Goal: Task Accomplishment & Management: Use online tool/utility

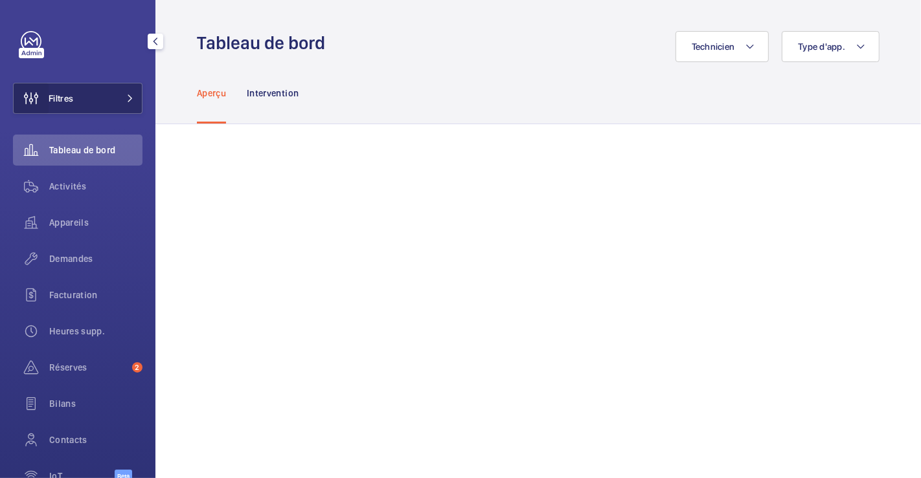
click at [48, 100] on wm-front-icon-button at bounding box center [31, 98] width 35 height 31
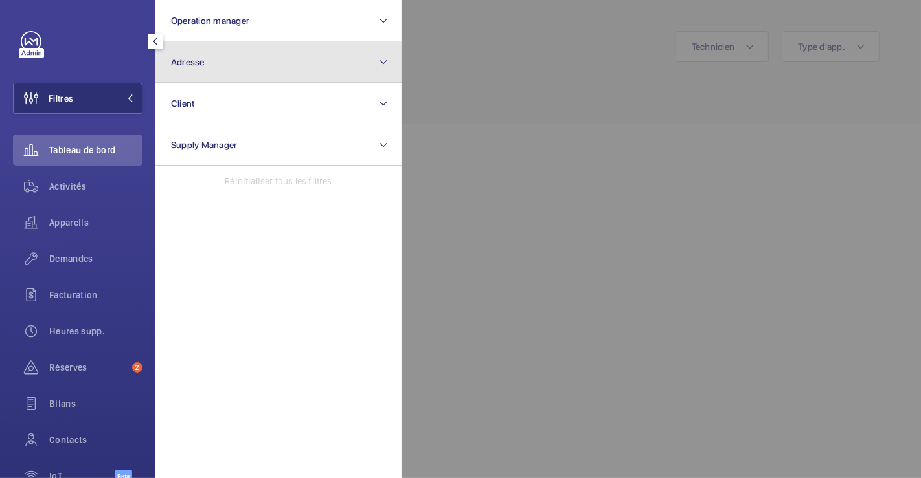
click at [209, 69] on button "Adresse" at bounding box center [278, 61] width 246 height 41
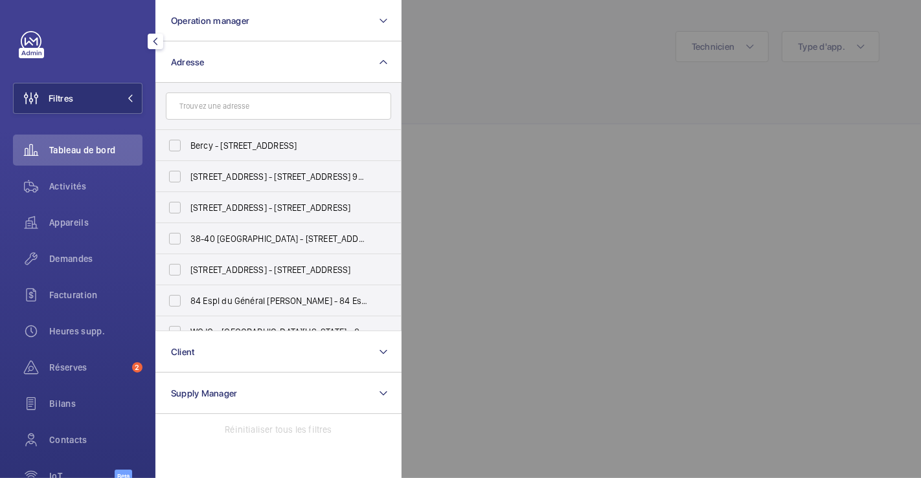
click at [238, 117] on input "text" at bounding box center [278, 106] width 225 height 27
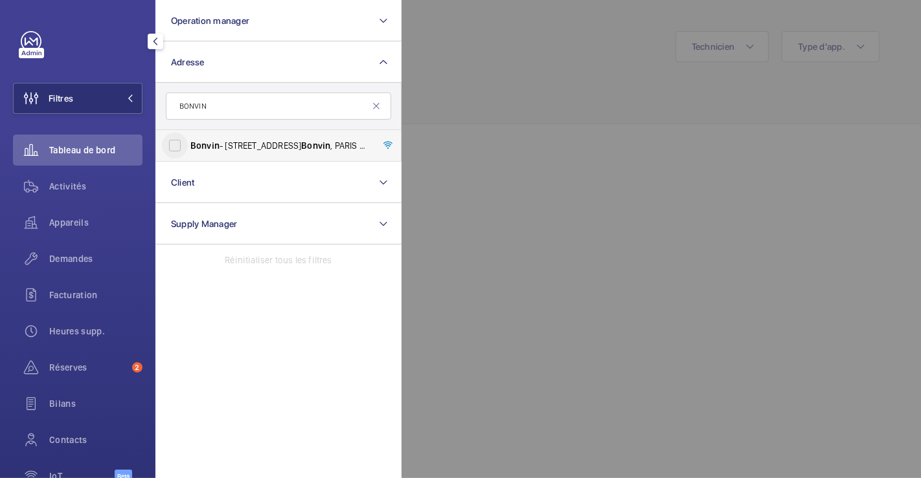
type input "BONVIN"
drag, startPoint x: 170, startPoint y: 150, endPoint x: 230, endPoint y: 127, distance: 65.2
click at [170, 150] on input "Bonvin - [STREET_ADDRESS][PERSON_NAME]" at bounding box center [175, 146] width 26 height 26
checkbox input "true"
click at [566, 60] on div at bounding box center [861, 239] width 921 height 478
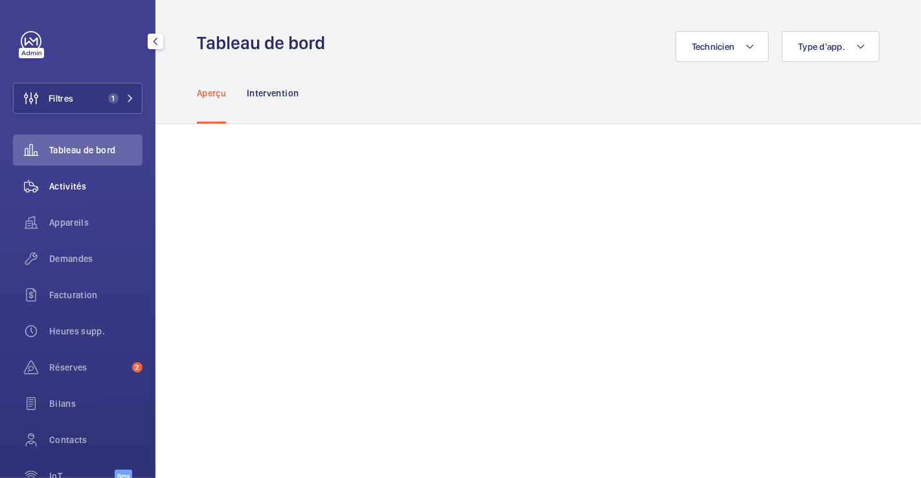
click at [59, 189] on span "Activités" at bounding box center [95, 186] width 93 height 13
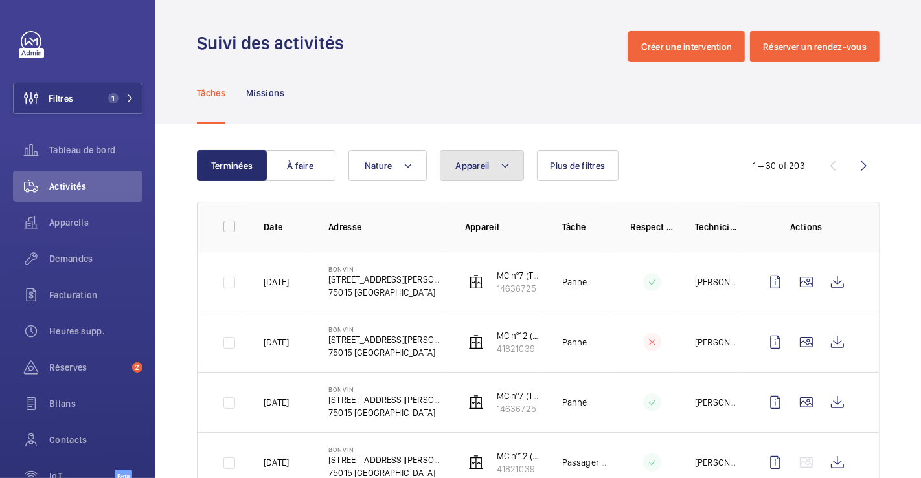
click at [508, 170] on mat-icon at bounding box center [505, 166] width 10 height 16
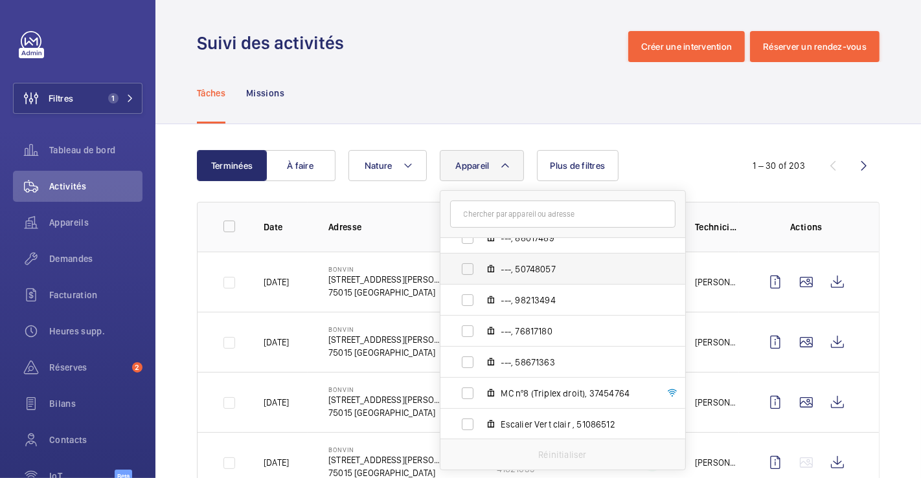
scroll to position [500, 0]
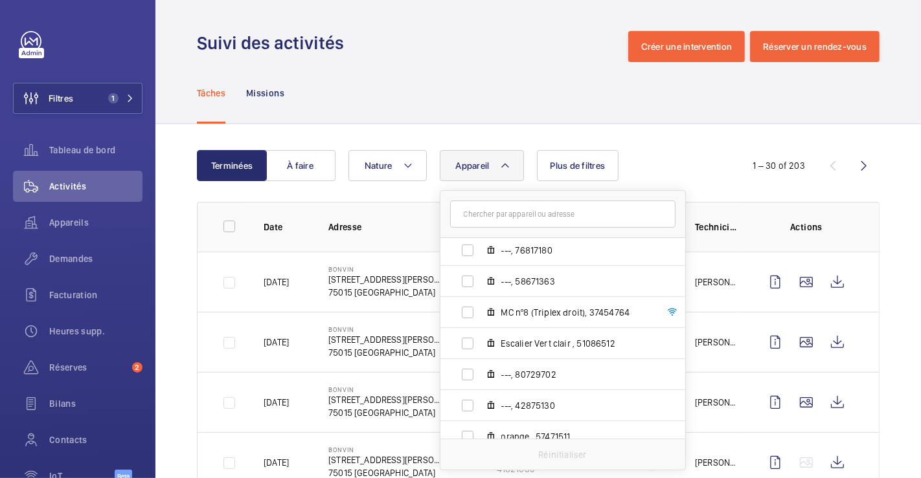
click at [555, 93] on div "Tâches Missions" at bounding box center [538, 93] width 682 height 62
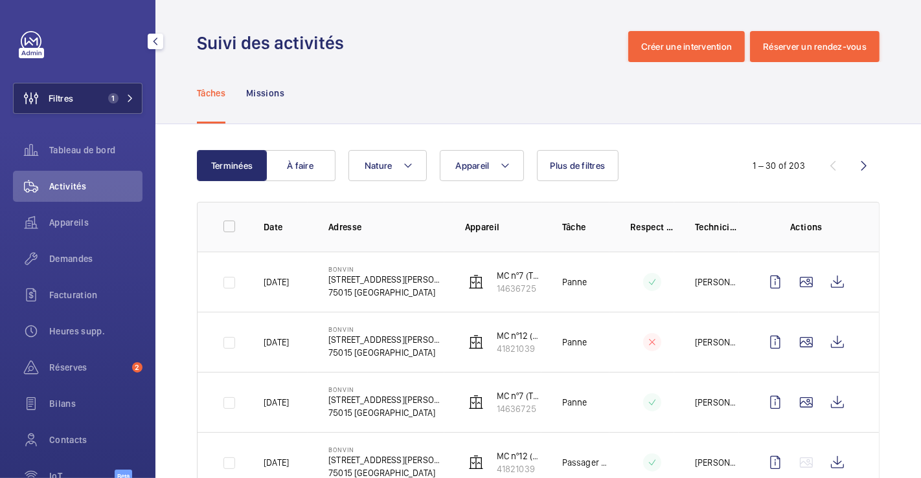
click at [50, 100] on span "Filtres" at bounding box center [61, 98] width 25 height 13
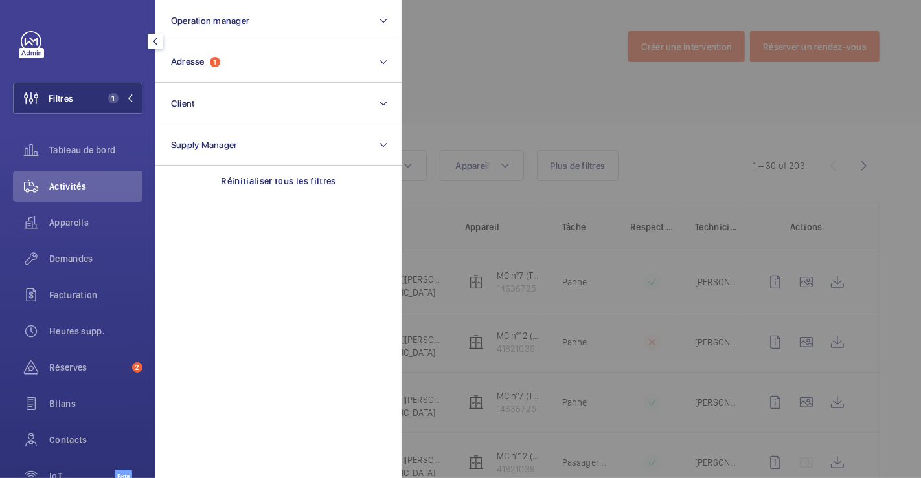
click at [506, 66] on div at bounding box center [861, 239] width 921 height 478
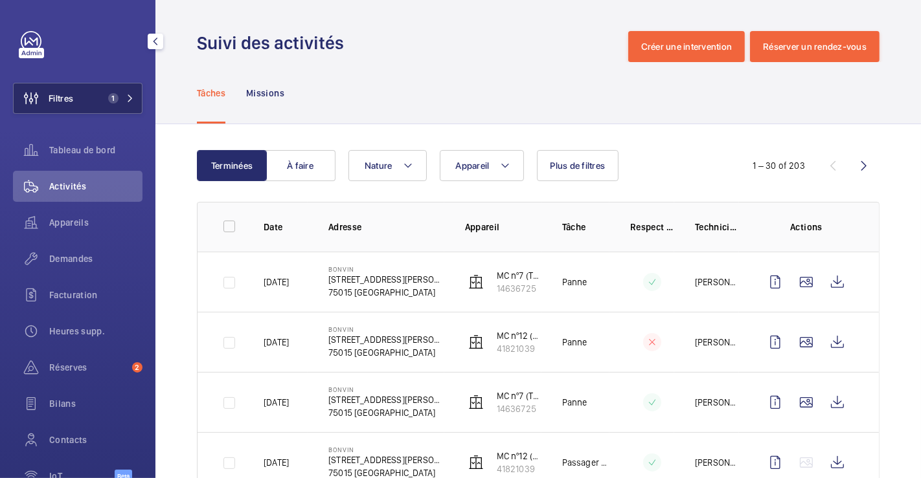
click at [82, 100] on button "Filtres 1" at bounding box center [77, 98] width 129 height 31
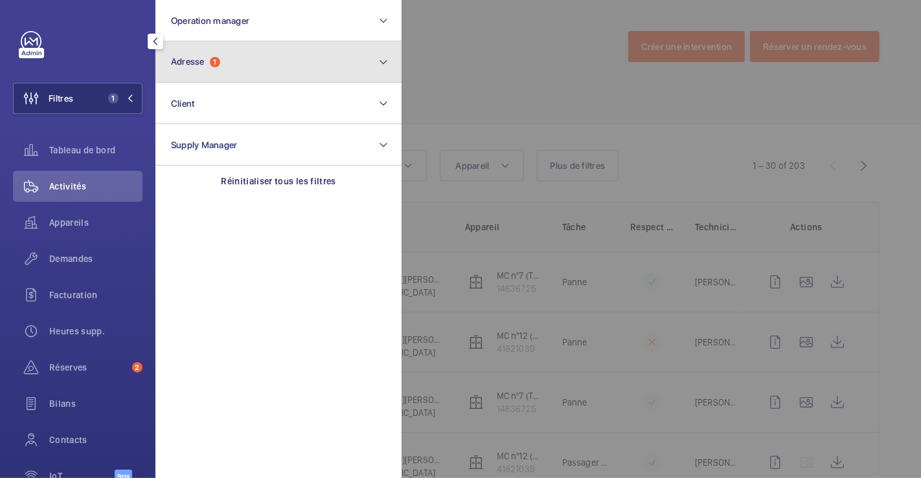
click at [242, 63] on button "Adresse 1" at bounding box center [278, 61] width 246 height 41
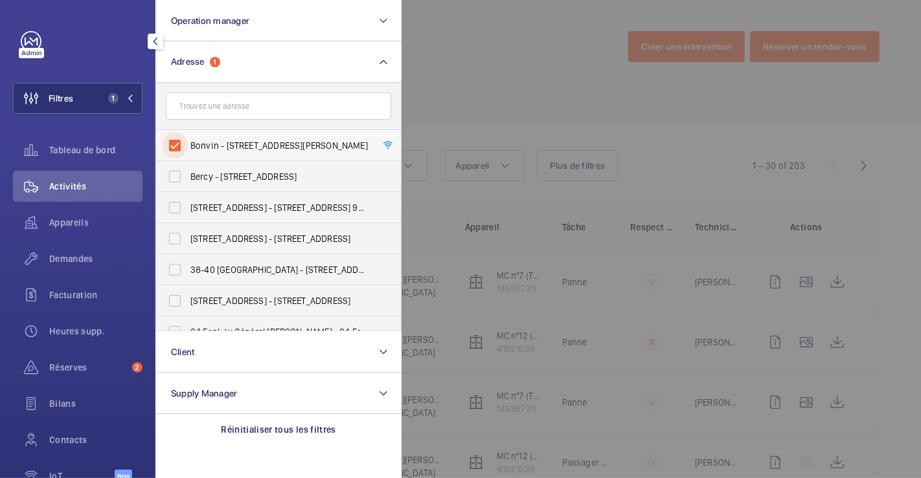
click at [186, 141] on input "Bonvin - [STREET_ADDRESS][PERSON_NAME]" at bounding box center [175, 146] width 26 height 26
checkbox input "false"
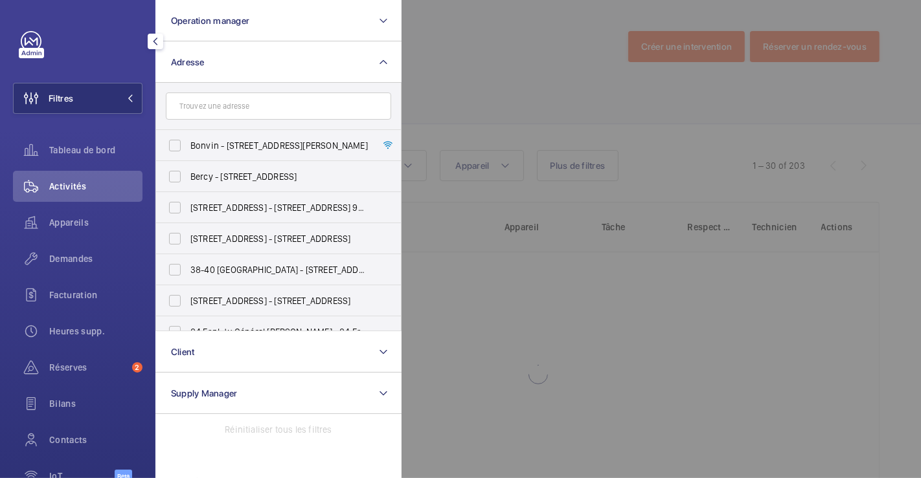
drag, startPoint x: 456, startPoint y: 73, endPoint x: 366, endPoint y: 80, distance: 90.3
click at [456, 73] on div at bounding box center [861, 239] width 921 height 478
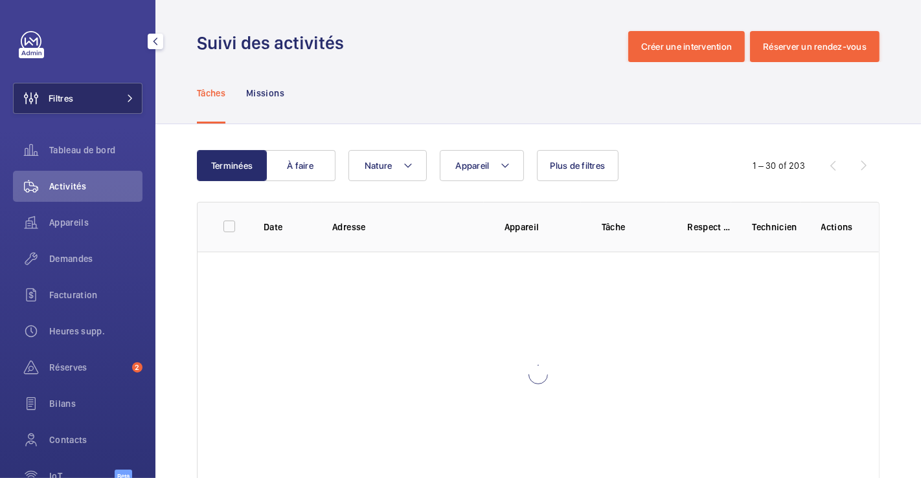
click at [59, 98] on span "Filtres" at bounding box center [61, 98] width 25 height 13
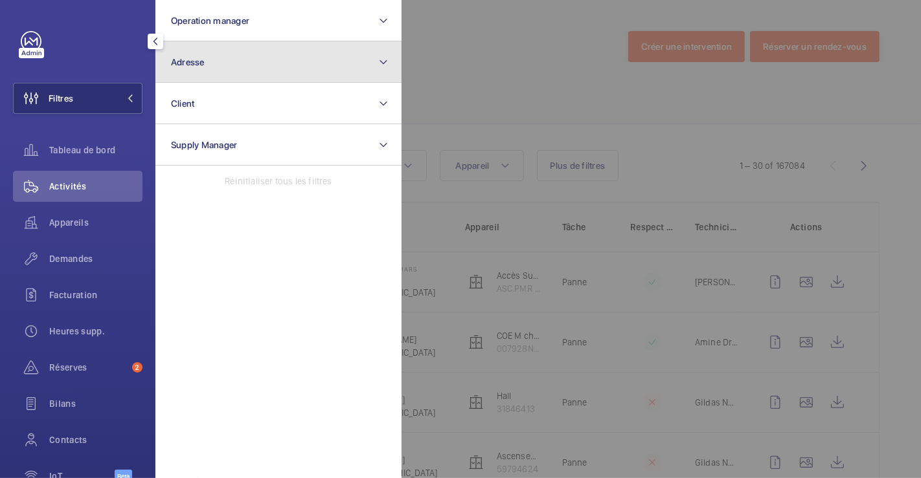
click at [244, 67] on button "Adresse" at bounding box center [278, 61] width 246 height 41
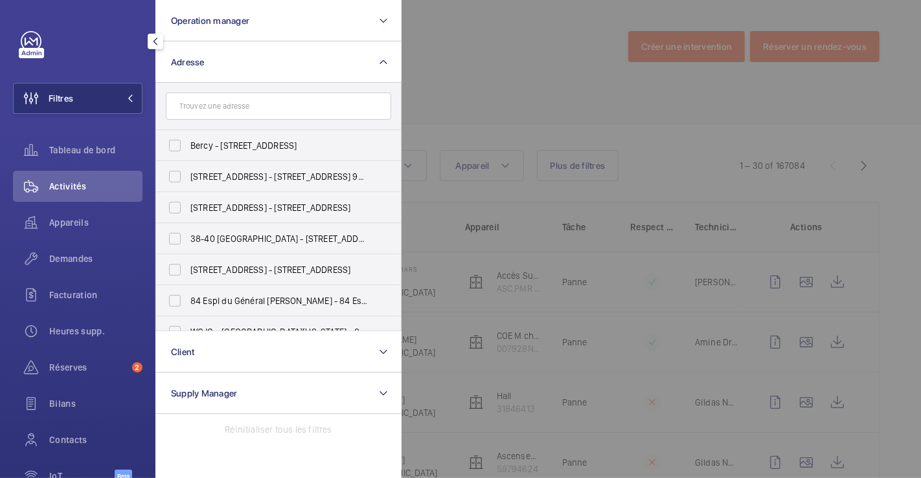
click at [226, 106] on input "text" at bounding box center [278, 106] width 225 height 27
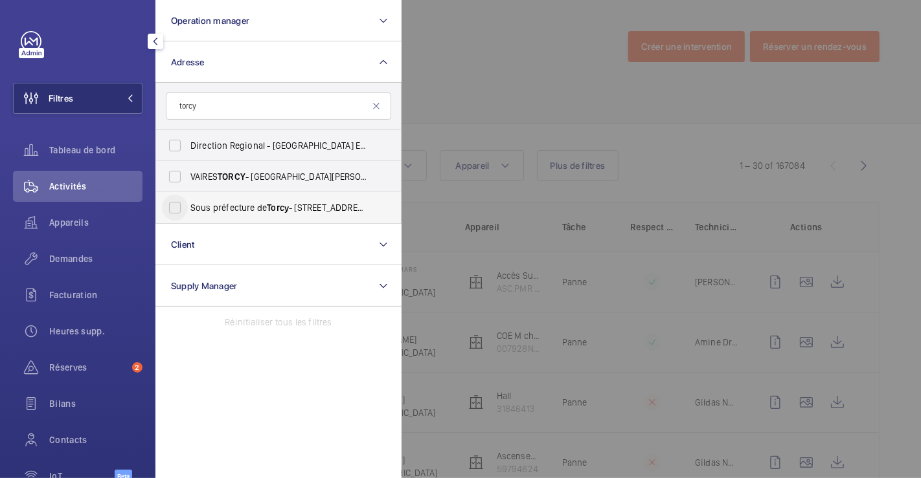
type input "torcy"
drag, startPoint x: 175, startPoint y: 208, endPoint x: 239, endPoint y: 189, distance: 66.4
click at [177, 208] on input "Sous préfecture de Torcy - [STREET_ADDRESS][PERSON_NAME]" at bounding box center [175, 208] width 26 height 26
checkbox input "true"
click at [478, 114] on div at bounding box center [861, 239] width 921 height 478
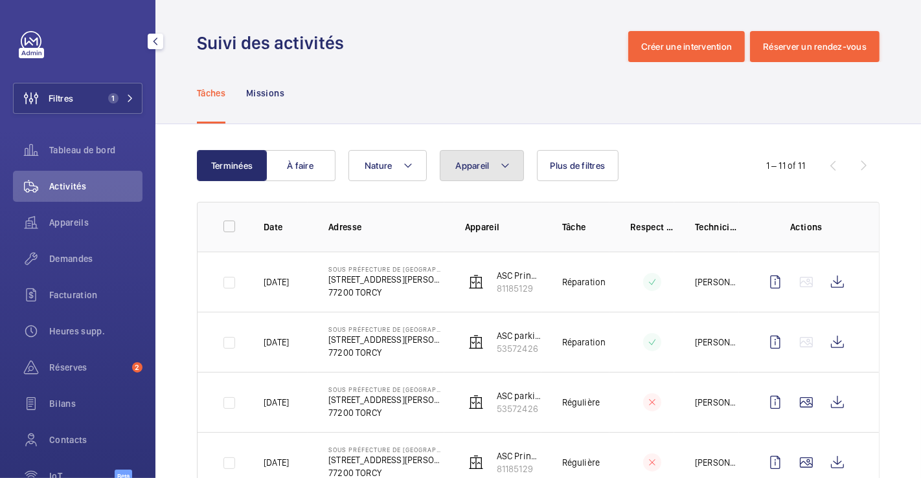
click at [502, 160] on mat-icon at bounding box center [505, 166] width 10 height 16
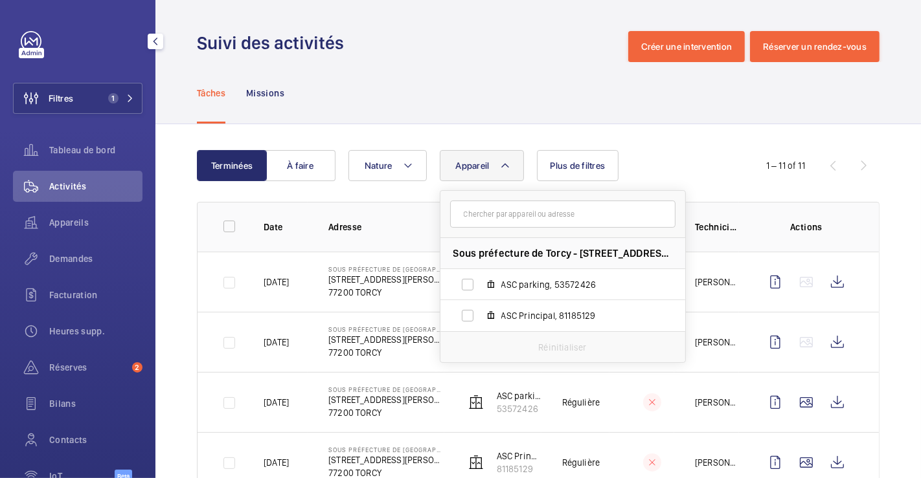
click at [85, 73] on div "Filtres 1 Tableau de bord Activités Appareils Demandes Facturation Heures supp.…" at bounding box center [77, 264] width 129 height 466
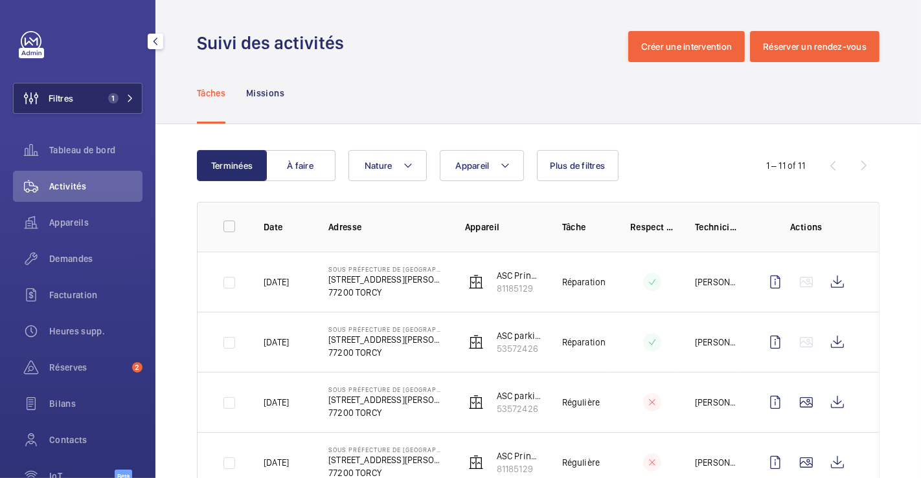
click at [80, 89] on button "Filtres 1" at bounding box center [77, 98] width 129 height 31
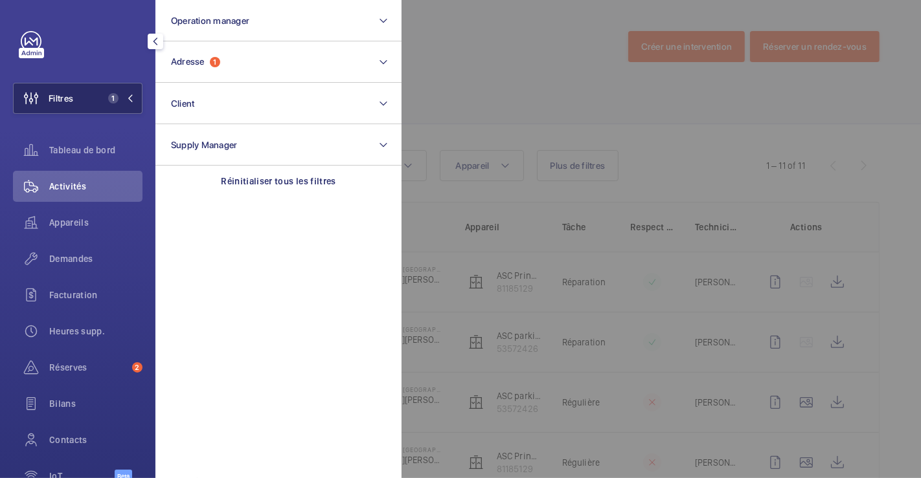
click at [78, 93] on button "Filtres 1" at bounding box center [77, 98] width 129 height 31
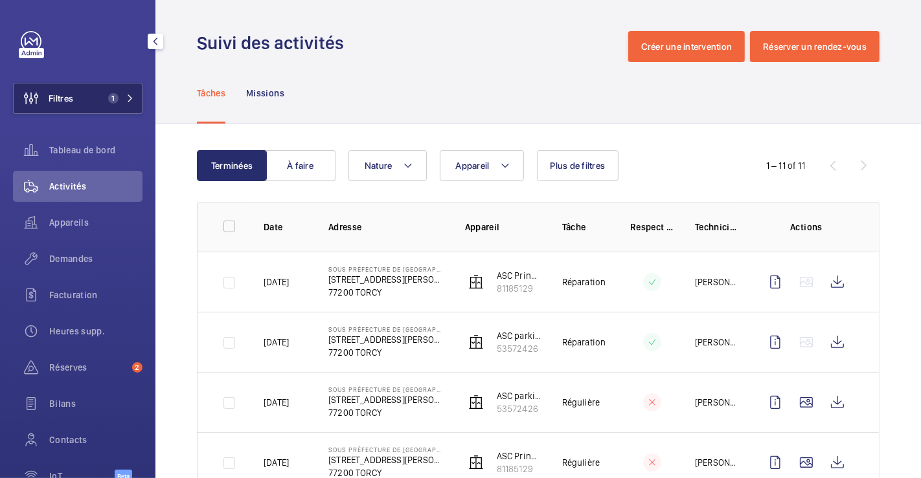
click at [89, 85] on button "Filtres 1" at bounding box center [77, 98] width 129 height 31
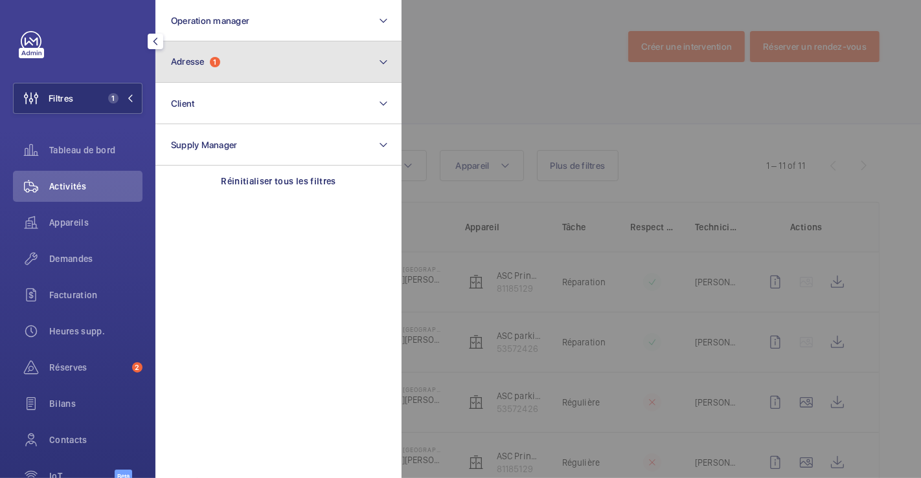
click at [377, 57] on button "Adresse 1" at bounding box center [278, 61] width 246 height 41
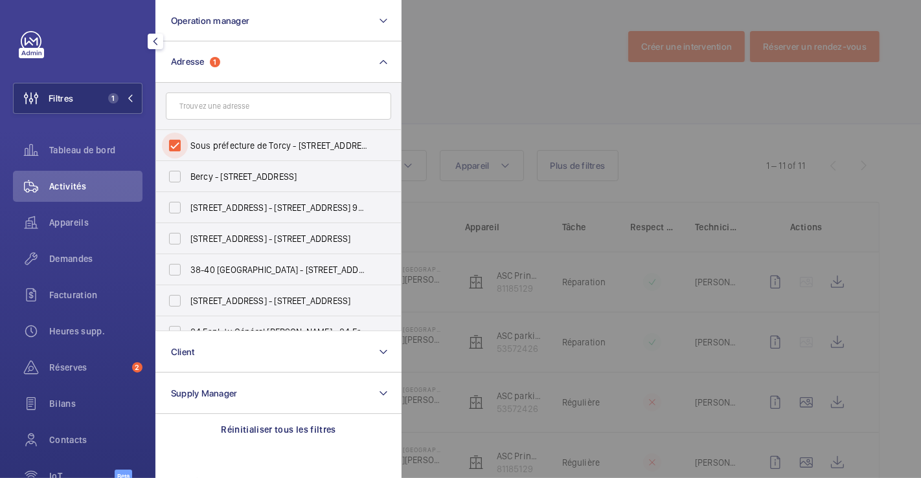
drag, startPoint x: 184, startPoint y: 146, endPoint x: 238, endPoint y: 113, distance: 63.3
click at [186, 146] on input "Sous préfecture de Torcy - [STREET_ADDRESS][PERSON_NAME]" at bounding box center [175, 146] width 26 height 26
checkbox input "false"
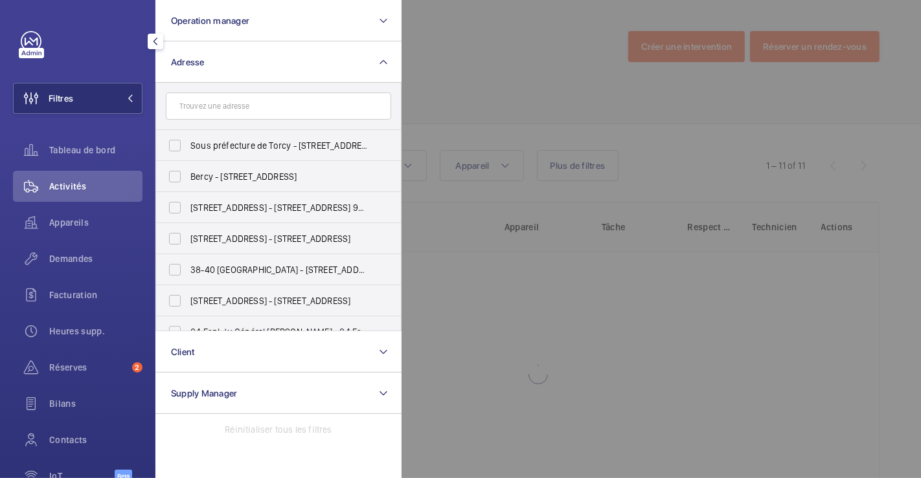
click at [564, 10] on div at bounding box center [861, 239] width 921 height 478
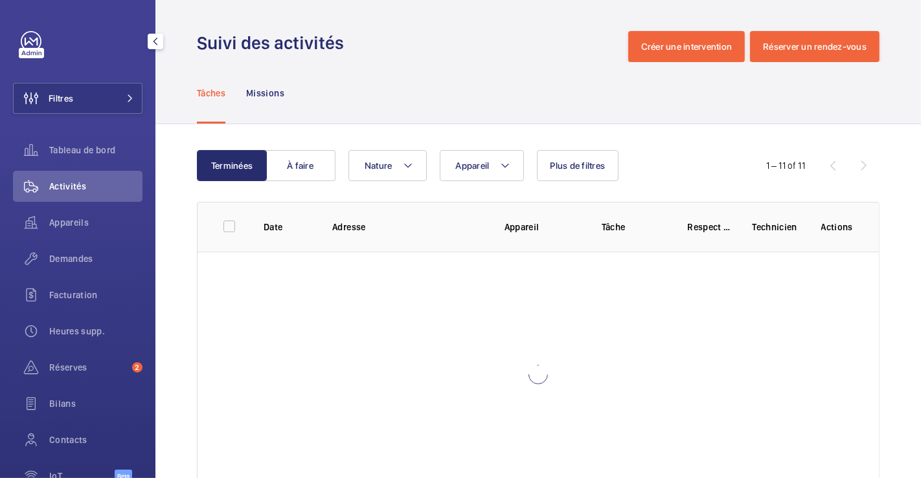
drag, startPoint x: 89, startPoint y: 95, endPoint x: 153, endPoint y: 91, distance: 64.9
click at [89, 96] on button "Filtres" at bounding box center [77, 98] width 129 height 31
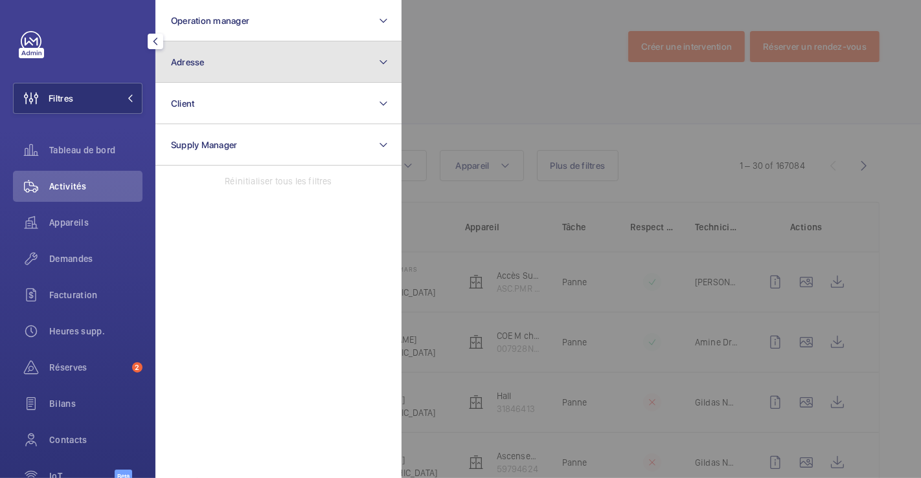
click at [279, 60] on button "Adresse" at bounding box center [278, 61] width 246 height 41
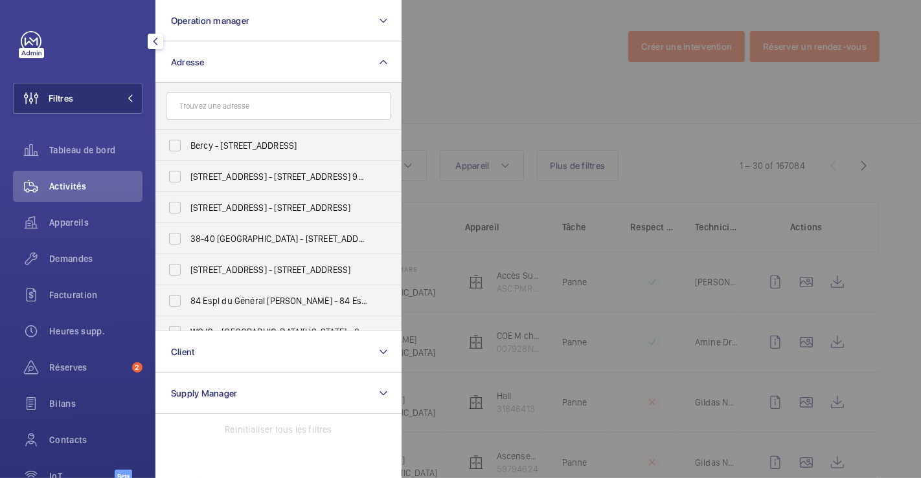
click at [261, 107] on input "text" at bounding box center [278, 106] width 225 height 27
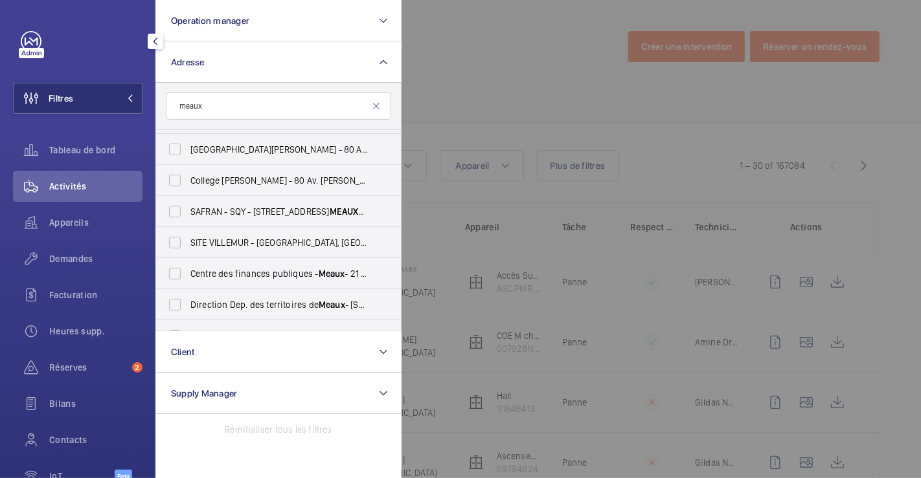
scroll to position [203, 0]
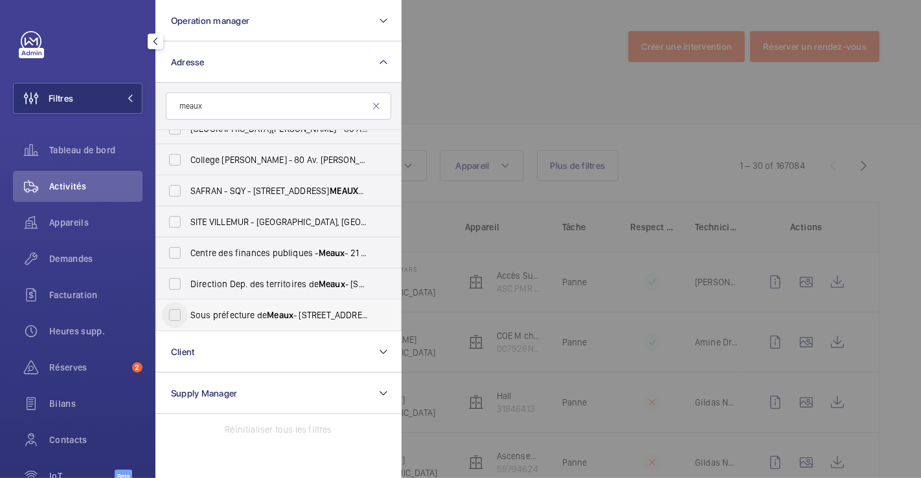
type input "meaux"
drag, startPoint x: 172, startPoint y: 311, endPoint x: 202, endPoint y: 284, distance: 41.2
click at [170, 311] on input "Sous préfecture de Meaux - [STREET_ADDRESS][PERSON_NAME]" at bounding box center [175, 315] width 26 height 26
checkbox input "true"
click at [489, 67] on div at bounding box center [861, 239] width 921 height 478
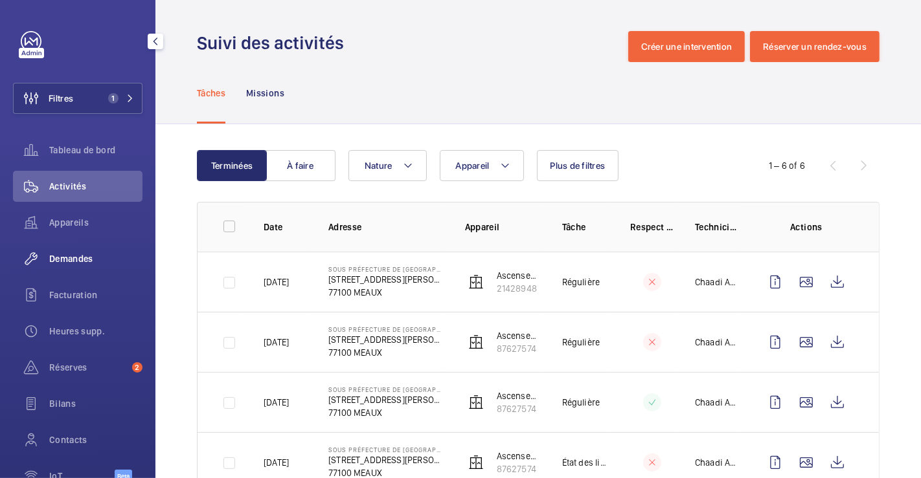
drag, startPoint x: 93, startPoint y: 253, endPoint x: 99, endPoint y: 252, distance: 6.5
click at [93, 252] on span "Demandes" at bounding box center [95, 258] width 93 height 13
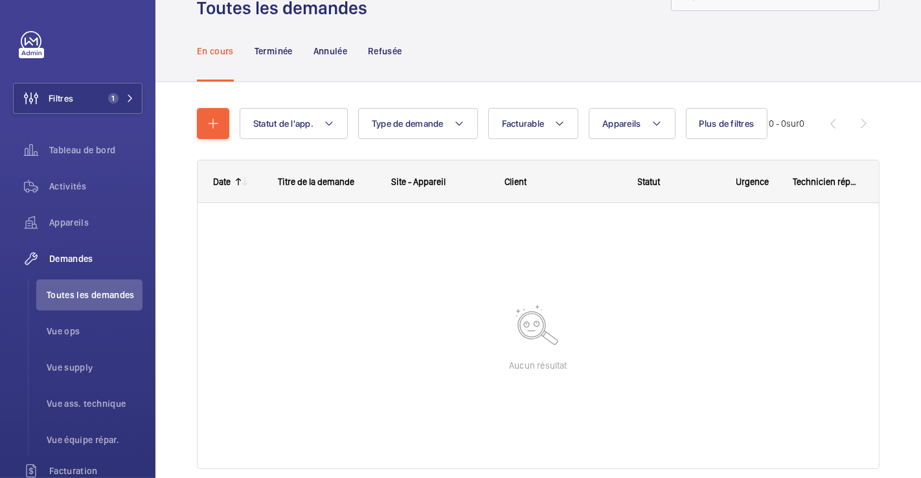
scroll to position [72, 0]
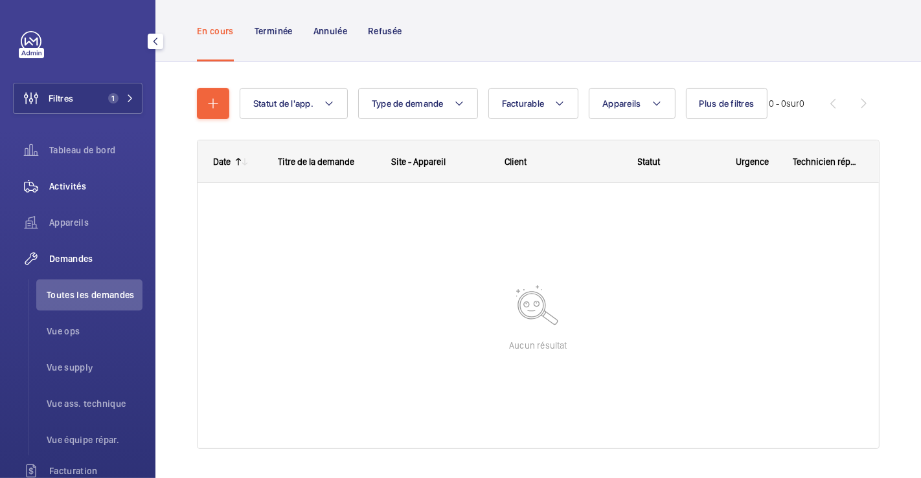
click at [81, 182] on span "Activités" at bounding box center [95, 186] width 93 height 13
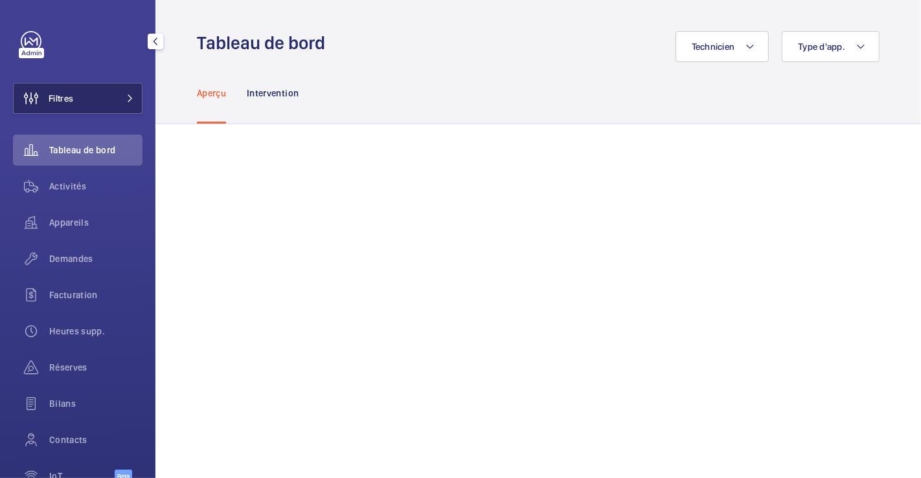
click at [102, 104] on button "Filtres" at bounding box center [77, 98] width 129 height 31
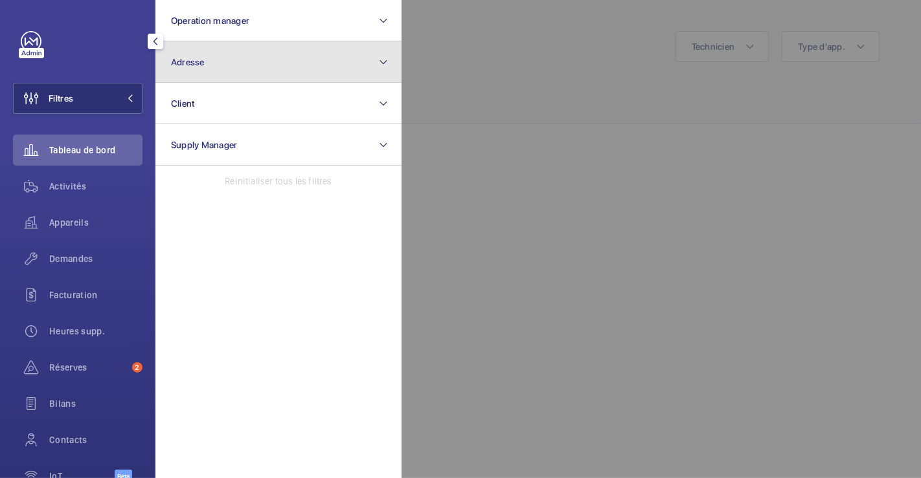
click at [258, 74] on button "Adresse" at bounding box center [278, 61] width 246 height 41
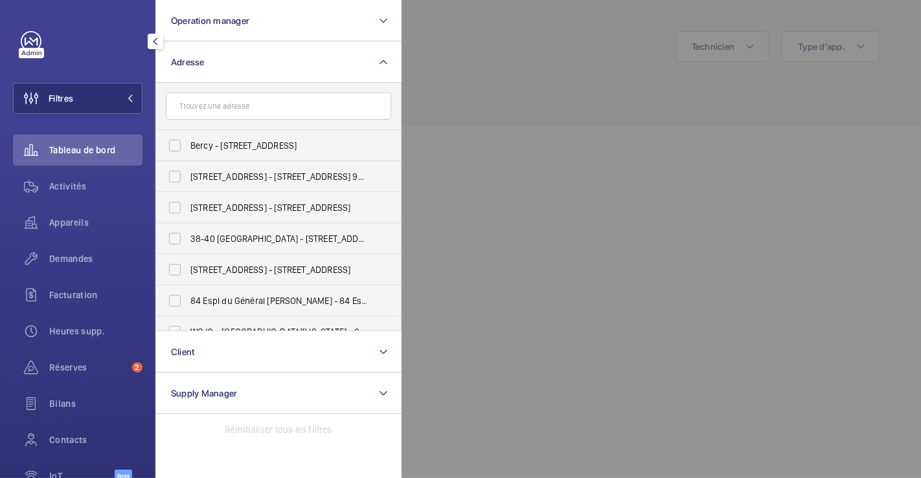
click at [262, 108] on input "text" at bounding box center [278, 106] width 225 height 27
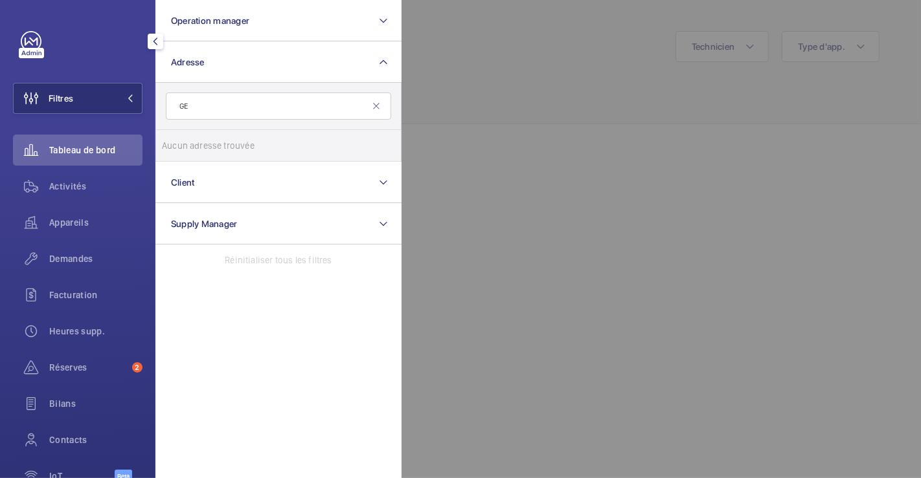
type input "G"
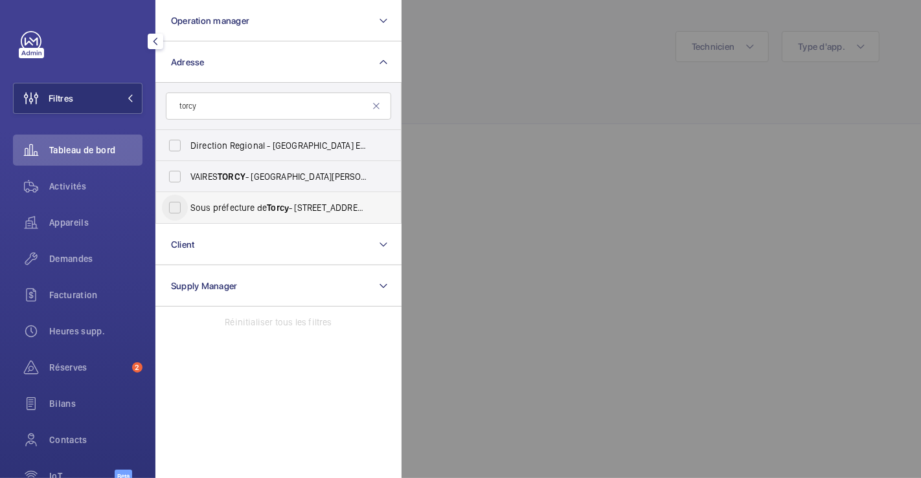
type input "torcy"
click at [172, 212] on input "Sous préfecture de Torcy - [STREET_ADDRESS][PERSON_NAME]" at bounding box center [175, 208] width 26 height 26
checkbox input "true"
click at [548, 66] on div at bounding box center [861, 239] width 921 height 478
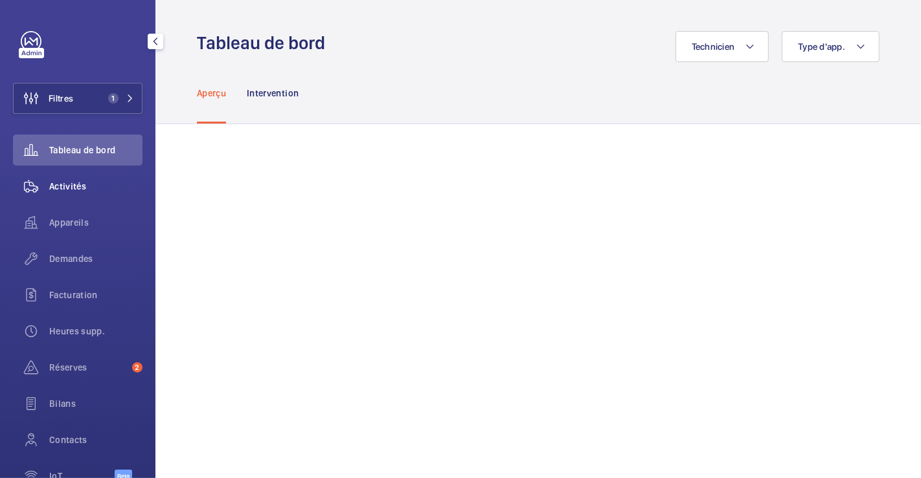
drag, startPoint x: 53, startPoint y: 178, endPoint x: 102, endPoint y: 193, distance: 50.8
click at [54, 178] on div "Activités" at bounding box center [77, 186] width 129 height 31
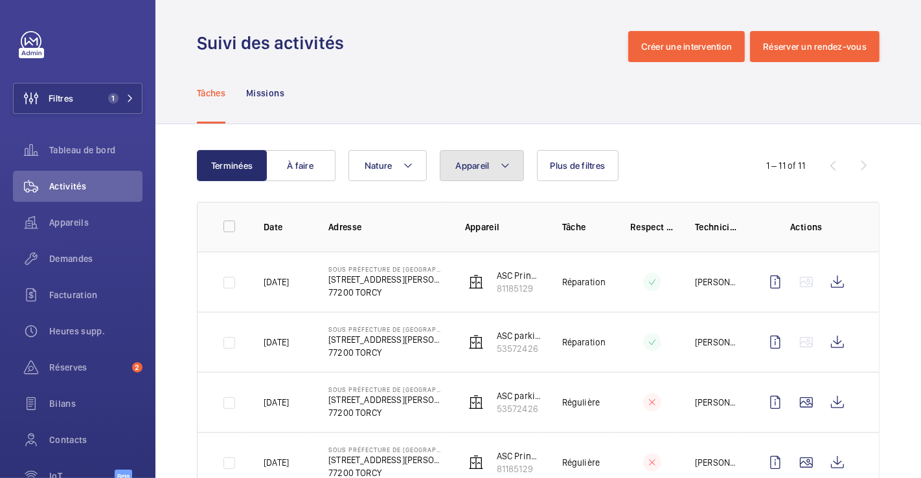
click at [510, 166] on button "Appareil" at bounding box center [482, 165] width 84 height 31
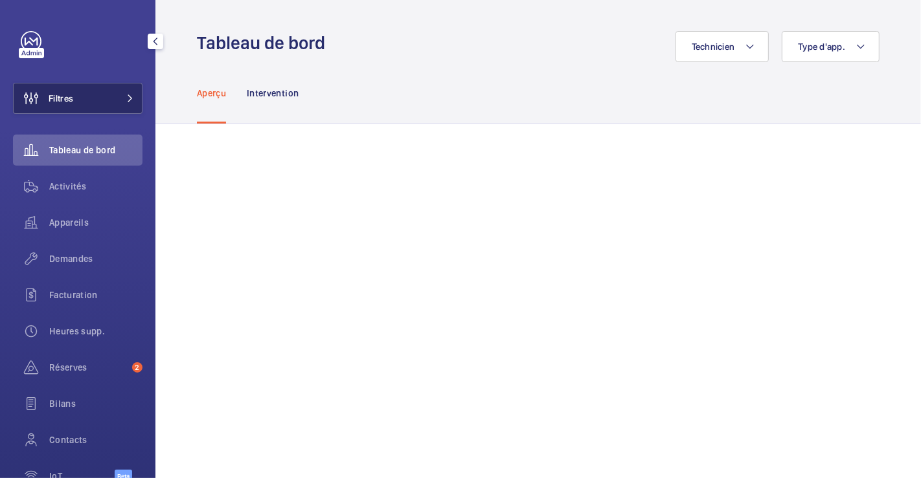
click at [73, 99] on span "Filtres" at bounding box center [61, 98] width 25 height 13
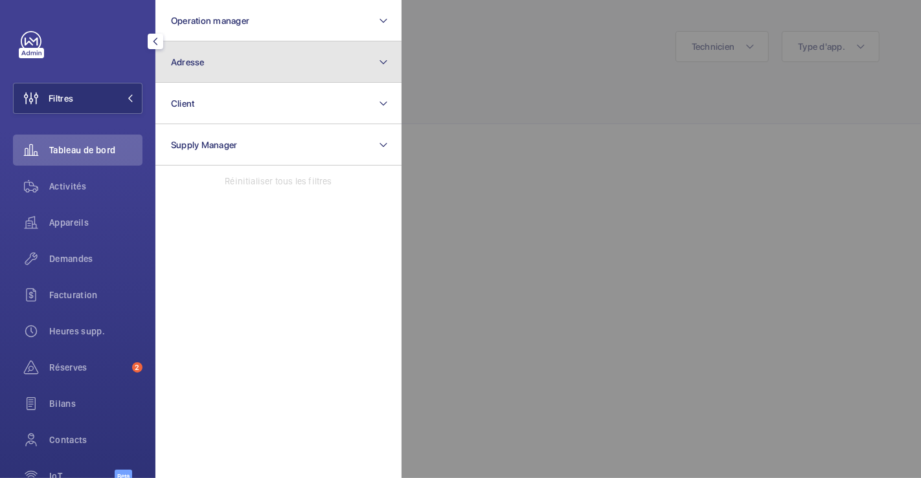
click at [229, 65] on button "Adresse" at bounding box center [278, 61] width 246 height 41
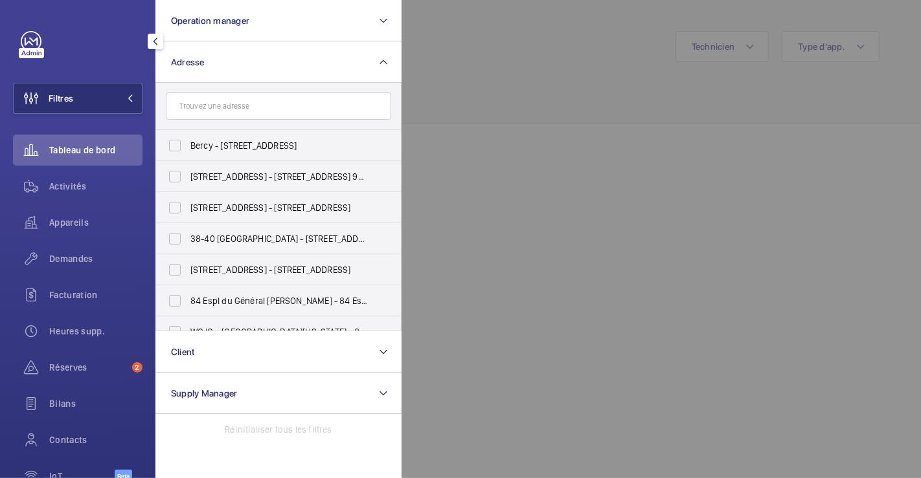
click at [225, 107] on input "text" at bounding box center [278, 106] width 225 height 27
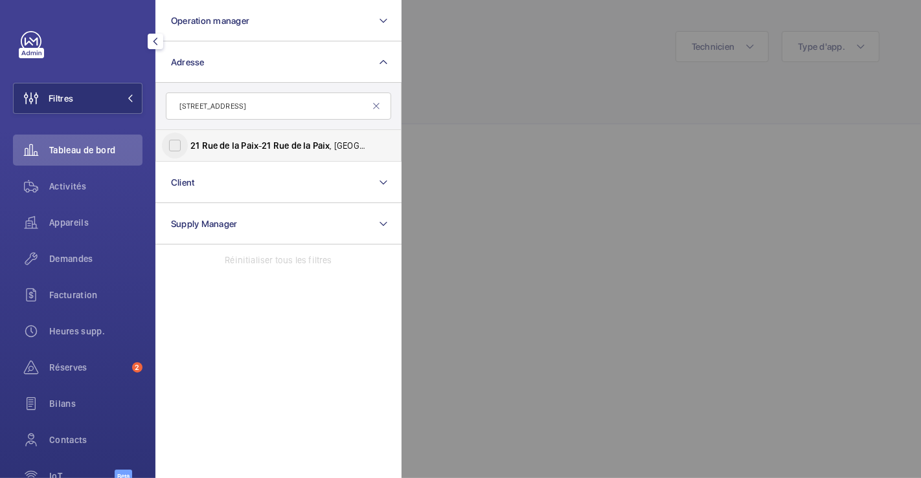
type input "21 RUE DE LA PAIX"
click at [174, 147] on input "21 Rue de la Paix - 21 Rue de la Paix , 75002 PARIS, PARIS 75002" at bounding box center [175, 146] width 26 height 26
checkbox input "true"
click at [587, 69] on div at bounding box center [861, 239] width 921 height 478
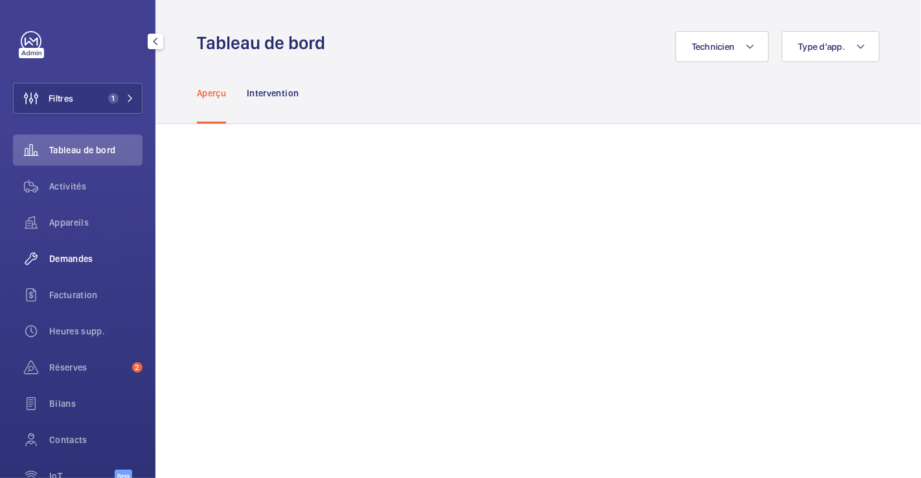
click at [59, 258] on span "Demandes" at bounding box center [95, 258] width 93 height 13
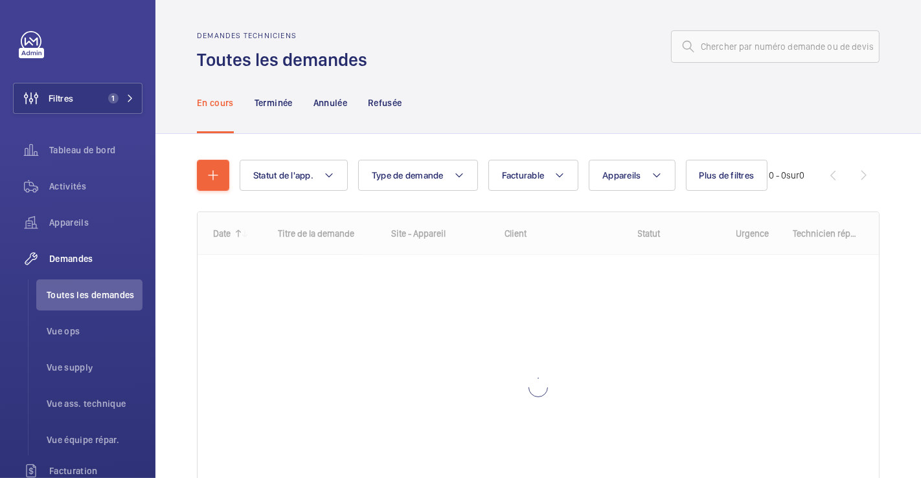
scroll to position [49, 0]
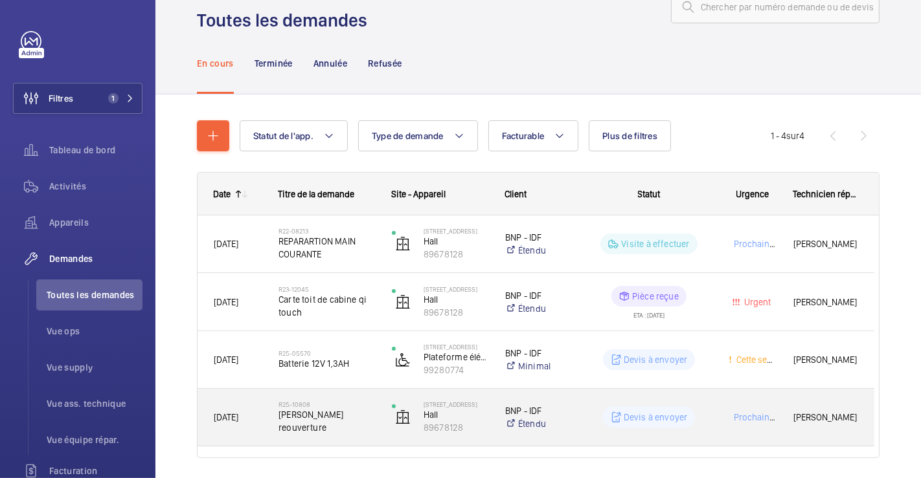
scroll to position [81, 0]
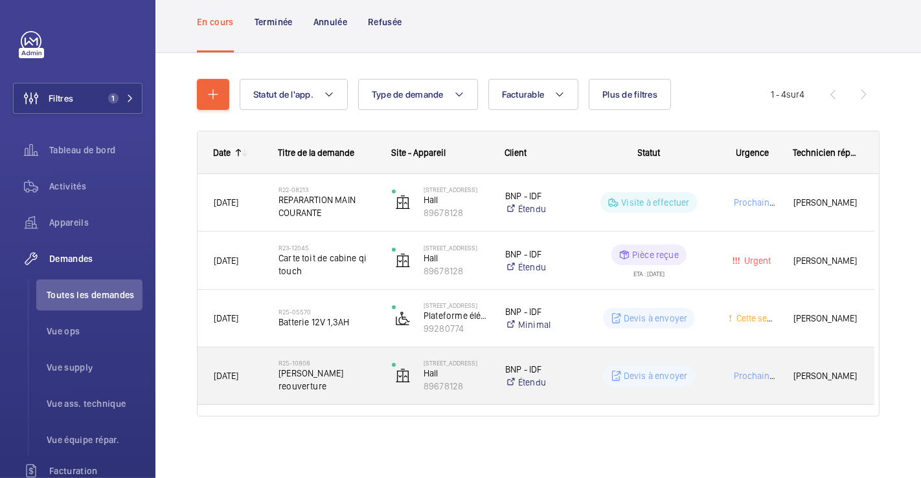
click at [586, 359] on div "Devis à envoyer" at bounding box center [640, 376] width 141 height 47
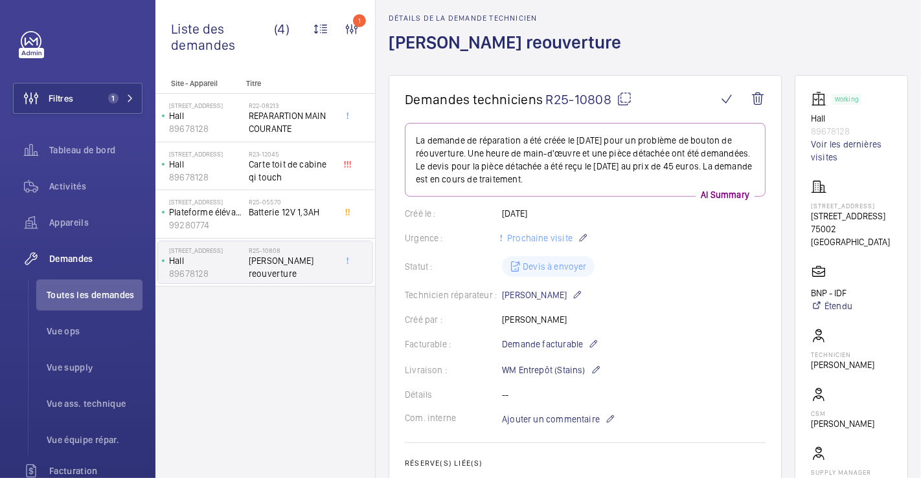
scroll to position [39, 0]
